Goal: Use online tool/utility: Utilize a website feature to perform a specific function

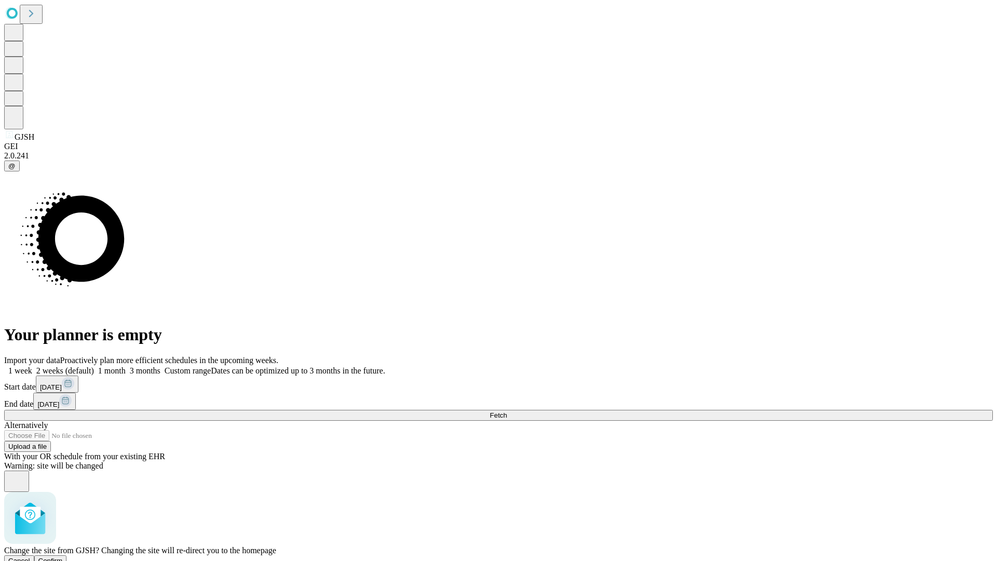
click at [63, 557] on span "Confirm" at bounding box center [50, 561] width 24 height 8
click at [126, 366] on label "1 month" at bounding box center [110, 370] width 32 height 9
click at [507, 411] on span "Fetch" at bounding box center [498, 415] width 17 height 8
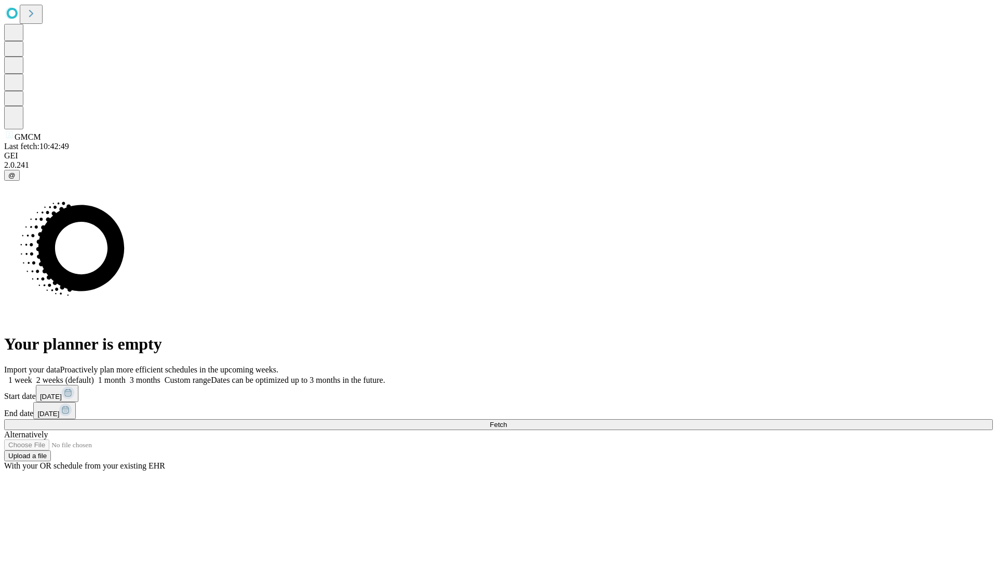
click at [126, 376] on label "1 month" at bounding box center [110, 380] width 32 height 9
click at [507, 421] on span "Fetch" at bounding box center [498, 425] width 17 height 8
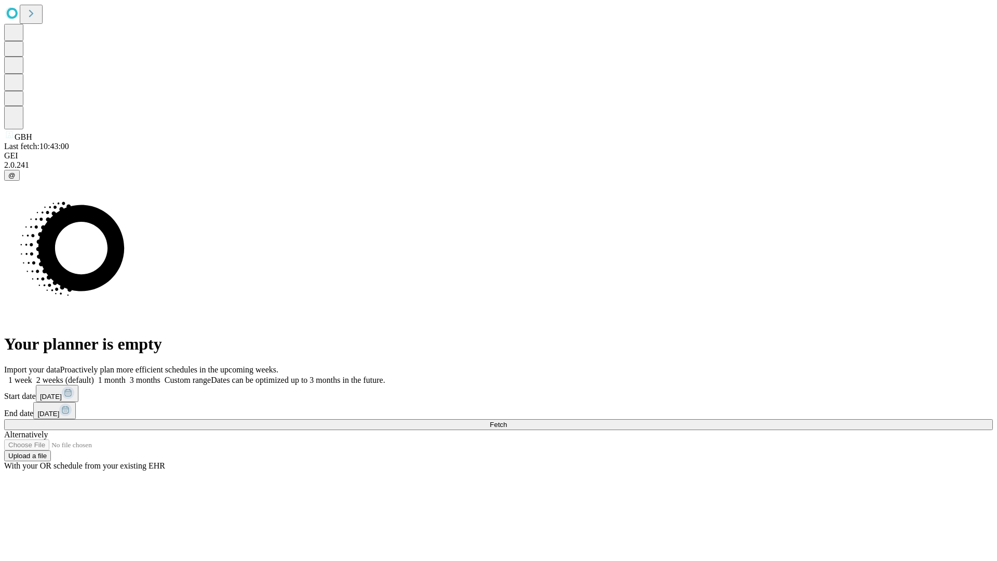
click at [126, 376] on label "1 month" at bounding box center [110, 380] width 32 height 9
click at [507, 421] on span "Fetch" at bounding box center [498, 425] width 17 height 8
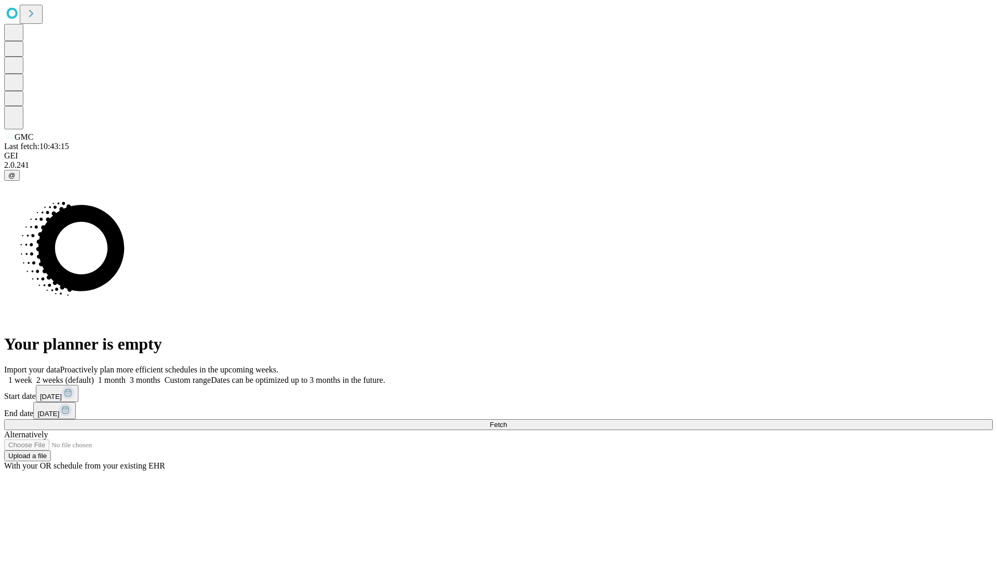
click at [126, 376] on label "1 month" at bounding box center [110, 380] width 32 height 9
click at [507, 421] on span "Fetch" at bounding box center [498, 425] width 17 height 8
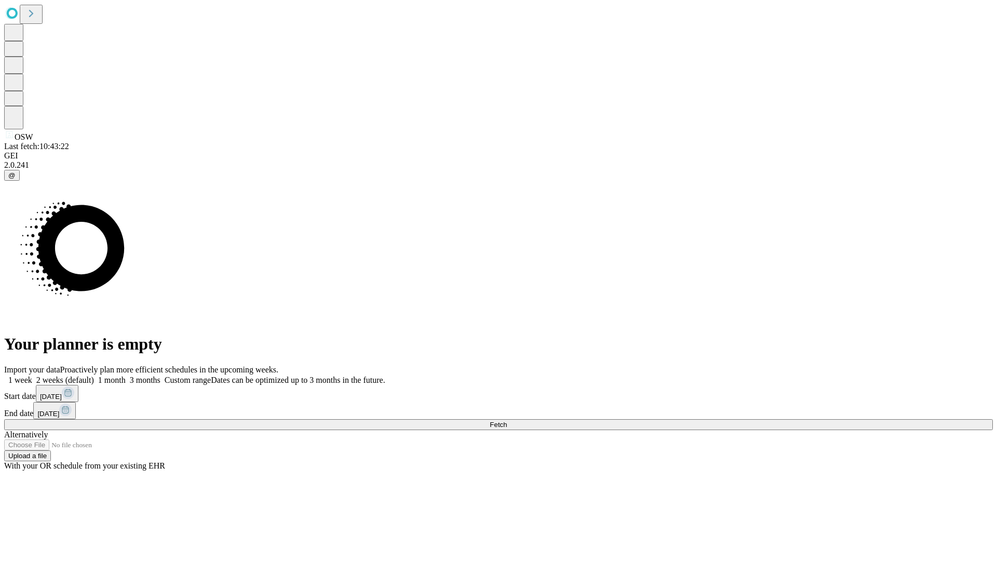
click at [126, 376] on label "1 month" at bounding box center [110, 380] width 32 height 9
click at [507, 421] on span "Fetch" at bounding box center [498, 425] width 17 height 8
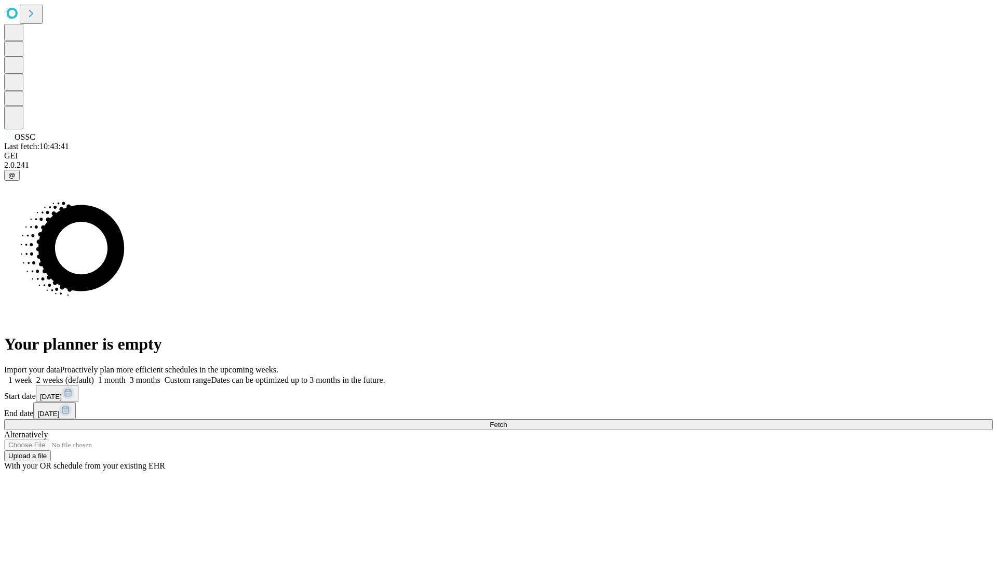
click at [126, 376] on label "1 month" at bounding box center [110, 380] width 32 height 9
click at [507, 421] on span "Fetch" at bounding box center [498, 425] width 17 height 8
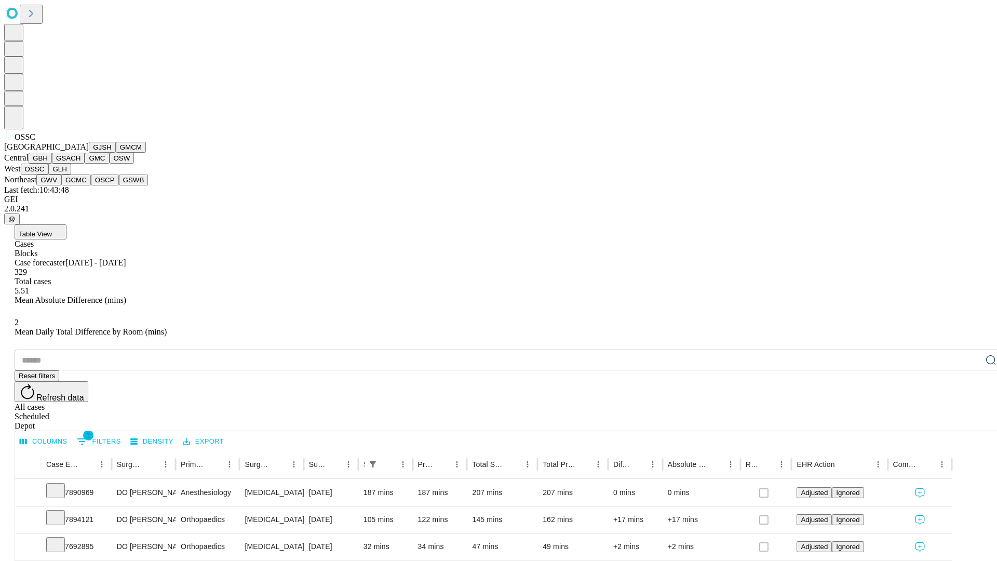
click at [71, 175] on button "GLH" at bounding box center [59, 169] width 22 height 11
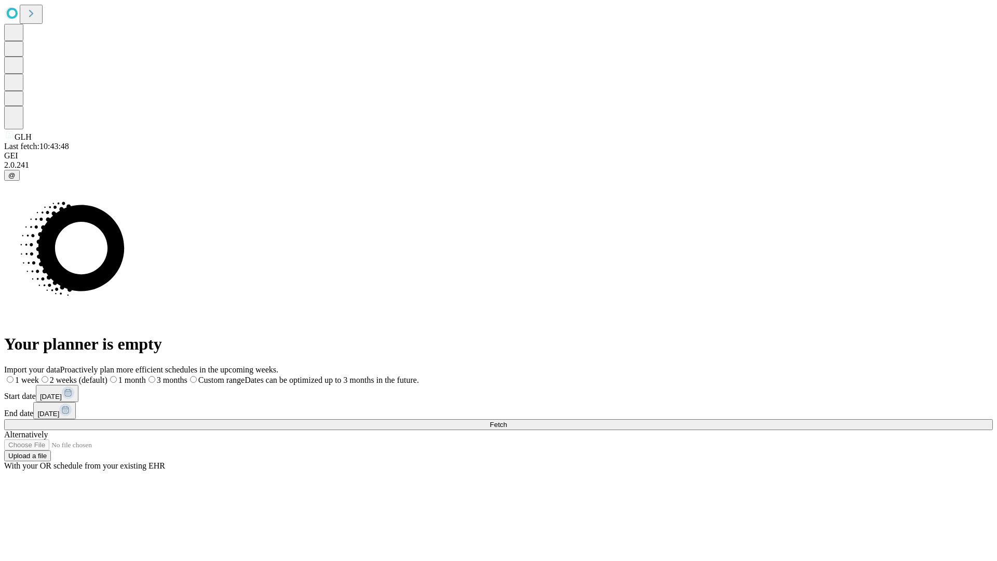
click at [146, 376] on label "1 month" at bounding box center [127, 380] width 38 height 9
click at [507, 421] on span "Fetch" at bounding box center [498, 425] width 17 height 8
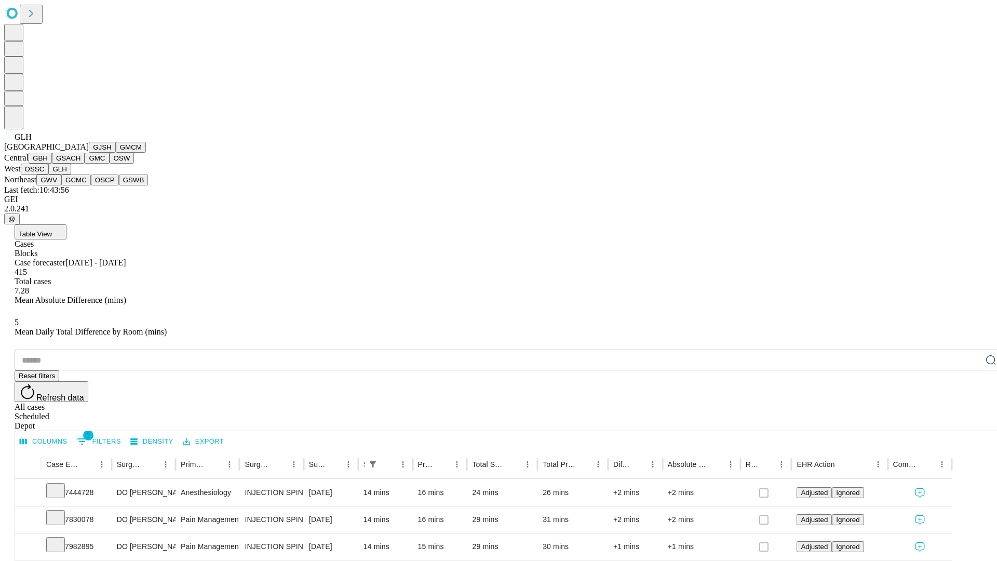
click at [61, 185] on button "GWV" at bounding box center [48, 180] width 25 height 11
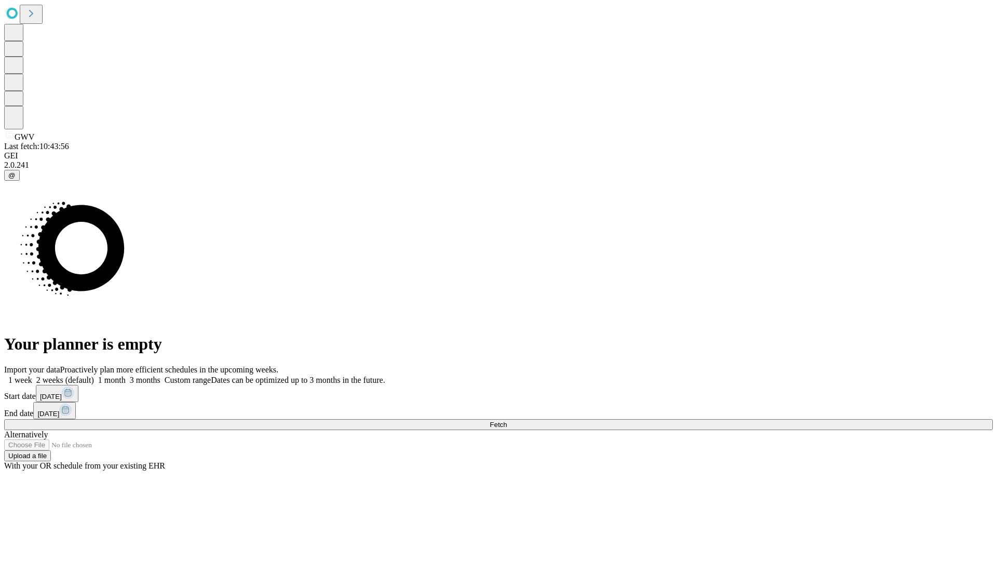
click at [126, 376] on label "1 month" at bounding box center [110, 380] width 32 height 9
click at [507, 421] on span "Fetch" at bounding box center [498, 425] width 17 height 8
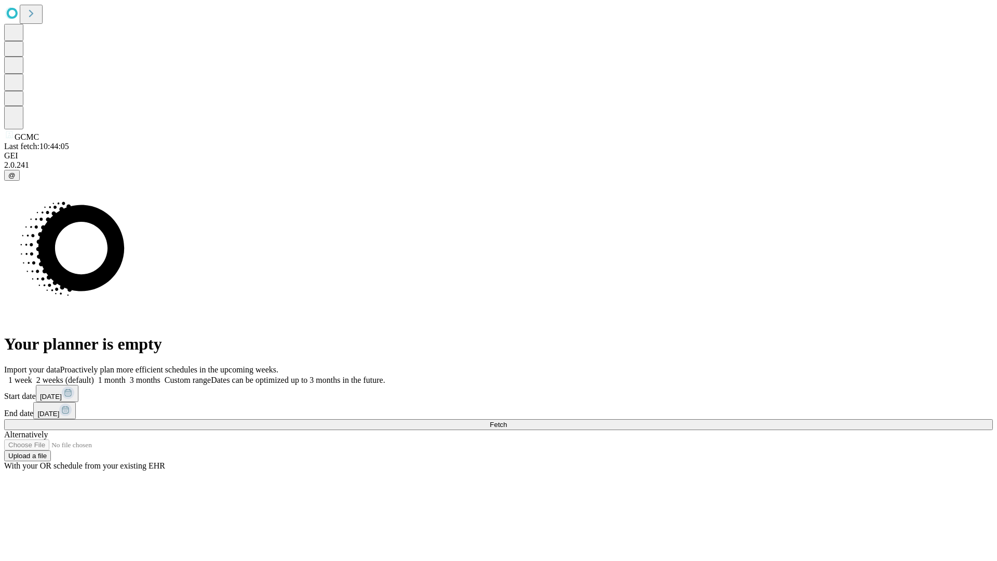
click at [126, 376] on label "1 month" at bounding box center [110, 380] width 32 height 9
click at [507, 421] on span "Fetch" at bounding box center [498, 425] width 17 height 8
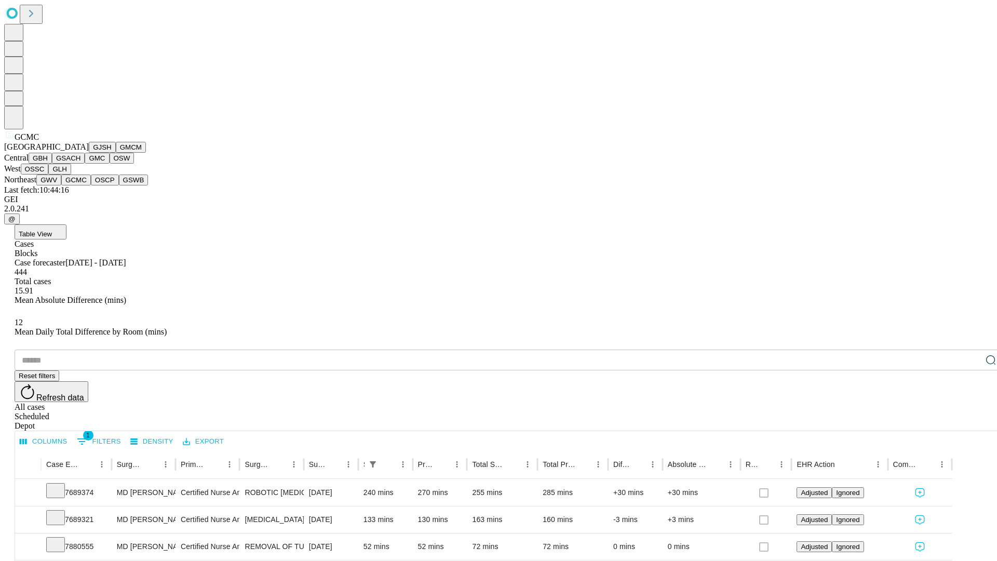
click at [91, 185] on button "OSCP" at bounding box center [105, 180] width 28 height 11
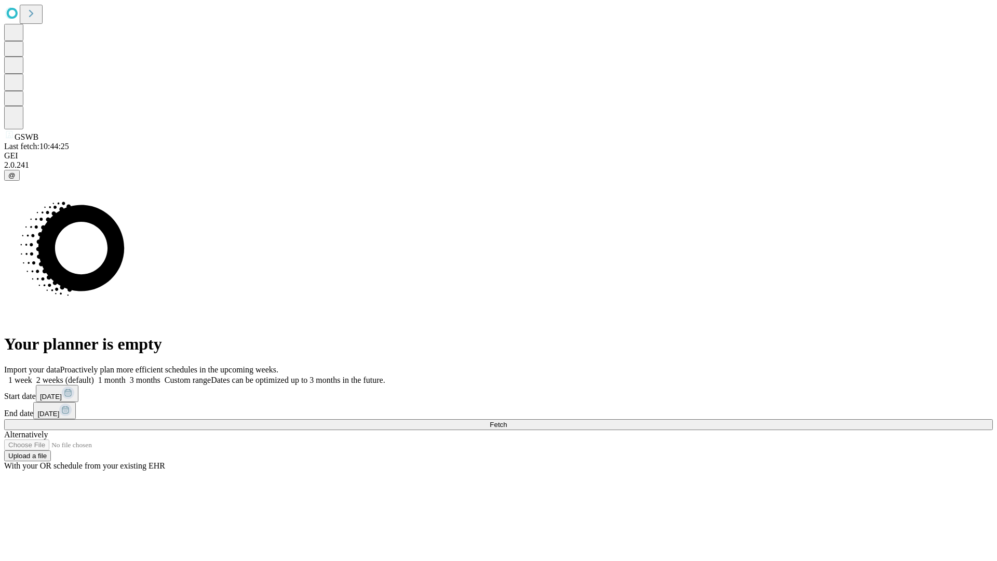
click at [126, 376] on label "1 month" at bounding box center [110, 380] width 32 height 9
click at [507, 421] on span "Fetch" at bounding box center [498, 425] width 17 height 8
